Goal: Find specific page/section: Find specific page/section

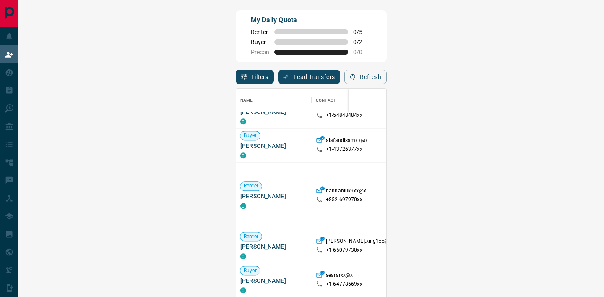
scroll to position [876, 0]
click at [241, 144] on span "[PERSON_NAME]" at bounding box center [274, 145] width 67 height 8
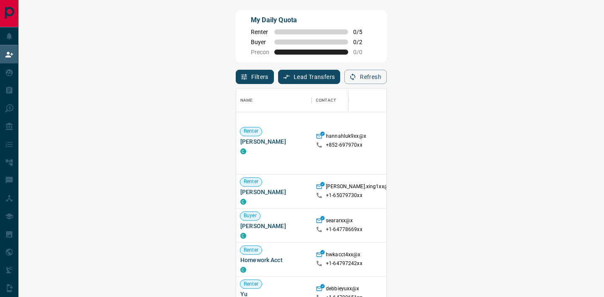
scroll to position [932, 0]
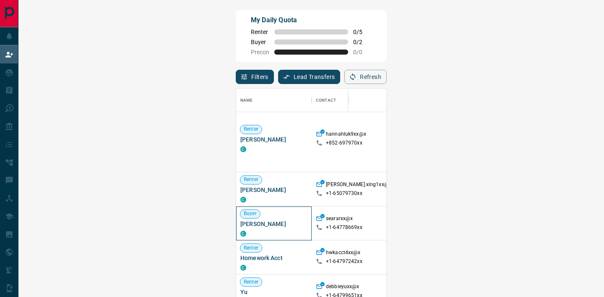
click at [241, 225] on span "[PERSON_NAME]" at bounding box center [274, 224] width 67 height 8
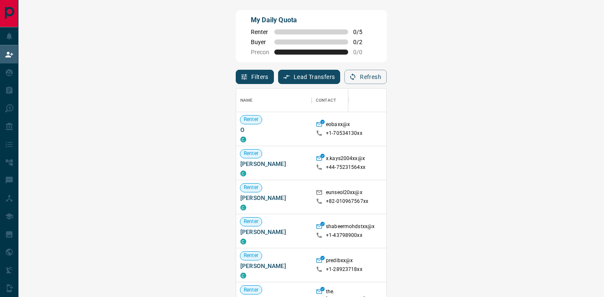
scroll to position [224, 562]
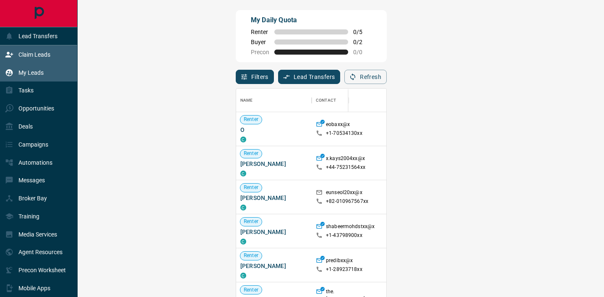
click at [44, 74] on div "My Leads" at bounding box center [39, 72] width 78 height 18
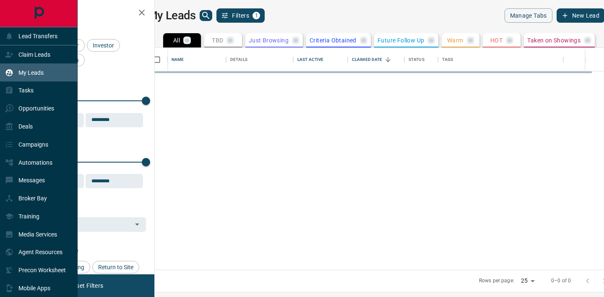
scroll to position [222, 446]
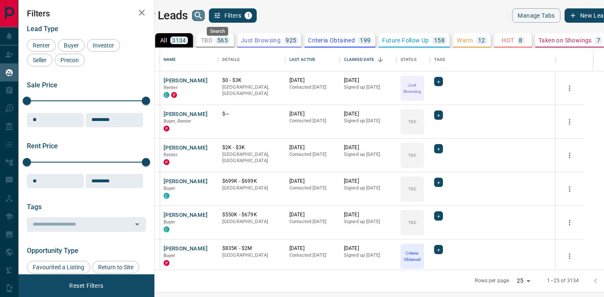
click at [204, 15] on icon "search button" at bounding box center [199, 15] width 10 height 10
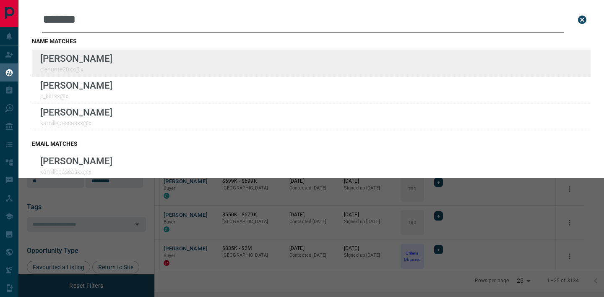
type input "*******"
click at [0, 0] on div "Lead Transfers Claim Leads My Leads Tasks Opportunities Deals Campaigns Automat…" at bounding box center [302, 143] width 604 height 286
